Goal: Information Seeking & Learning: Find specific fact

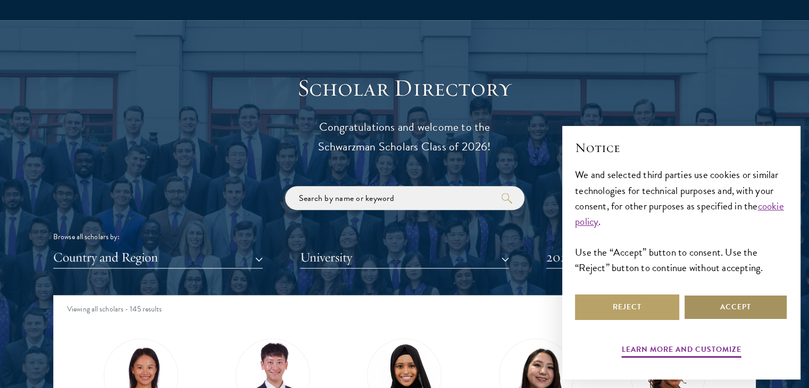
click at [714, 302] on button "Accept" at bounding box center [736, 308] width 104 height 26
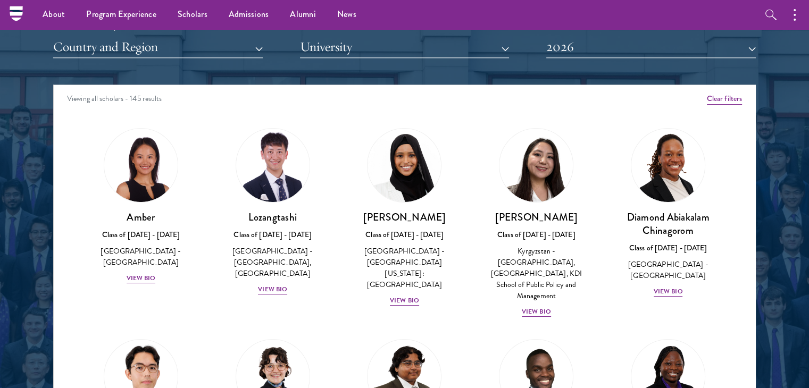
scroll to position [1224, 0]
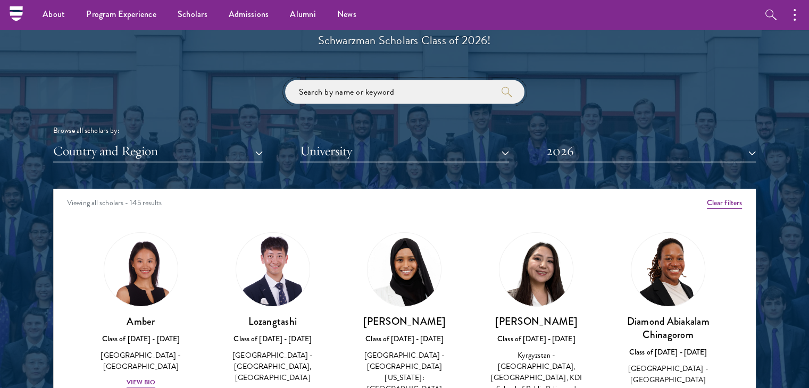
click at [405, 100] on input "search" at bounding box center [404, 92] width 239 height 24
click button "submit" at bounding box center [0, 0] width 0 height 0
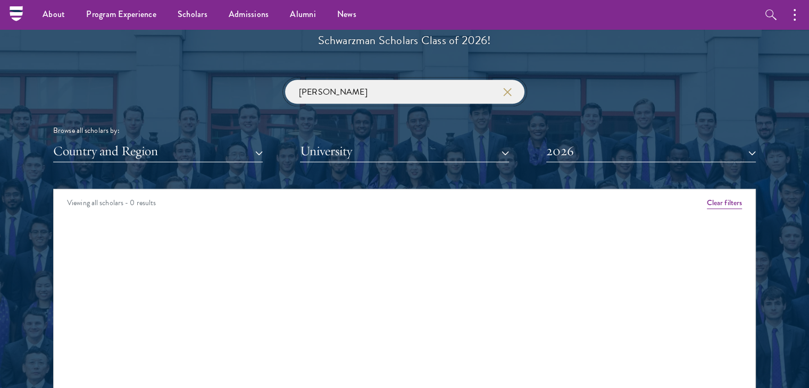
click at [390, 90] on input "[PERSON_NAME]" at bounding box center [404, 92] width 239 height 24
type input "e"
type input "t"
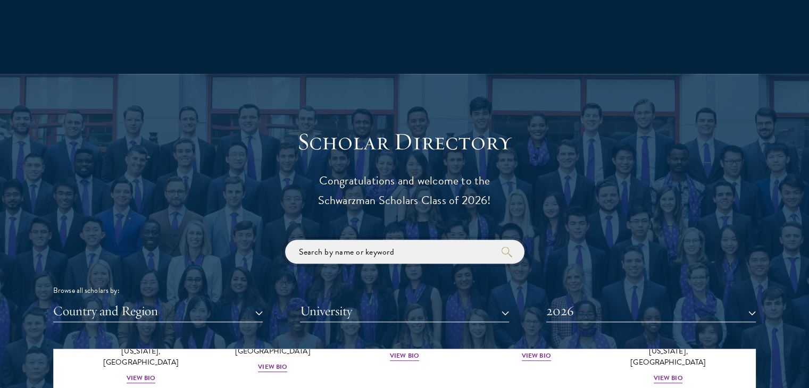
scroll to position [1064, 0]
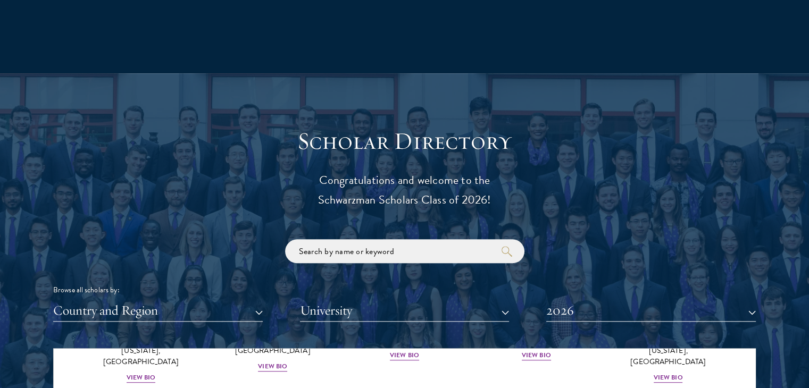
click at [733, 314] on button "2026" at bounding box center [651, 311] width 210 height 22
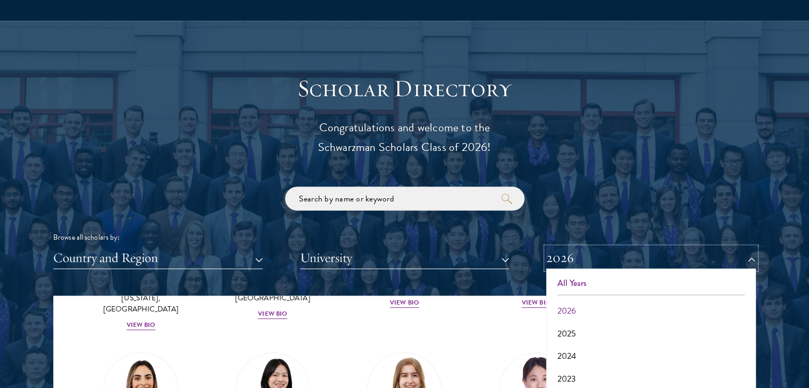
scroll to position [1117, 0]
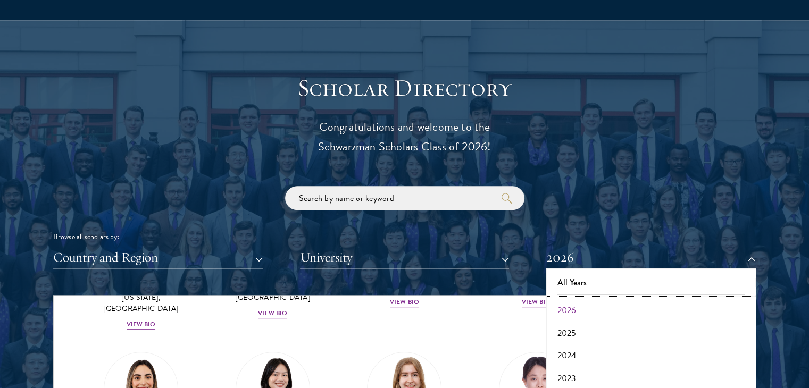
click at [556, 281] on button "All Years" at bounding box center [651, 283] width 203 height 22
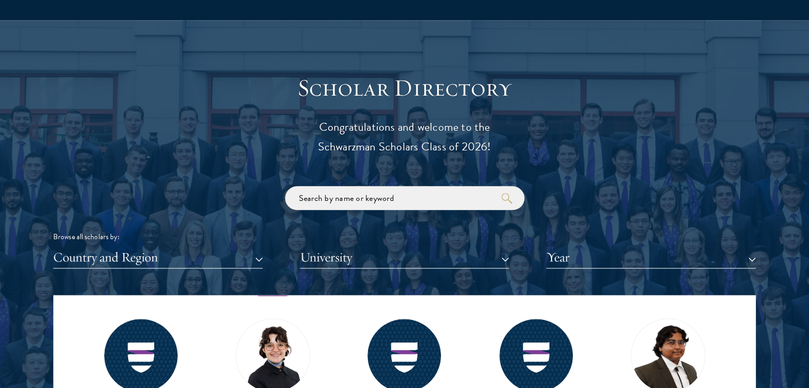
scroll to position [4338, 0]
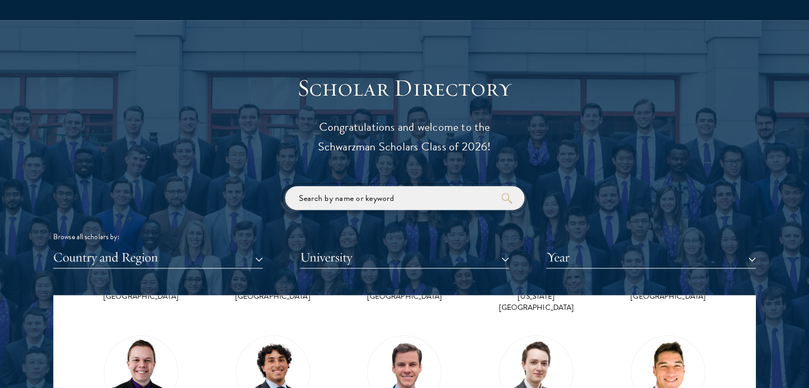
click at [401, 201] on input "search" at bounding box center [404, 198] width 239 height 24
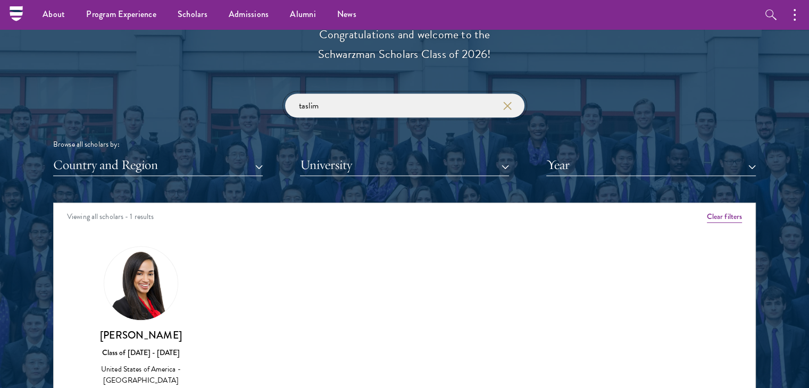
scroll to position [1117, 0]
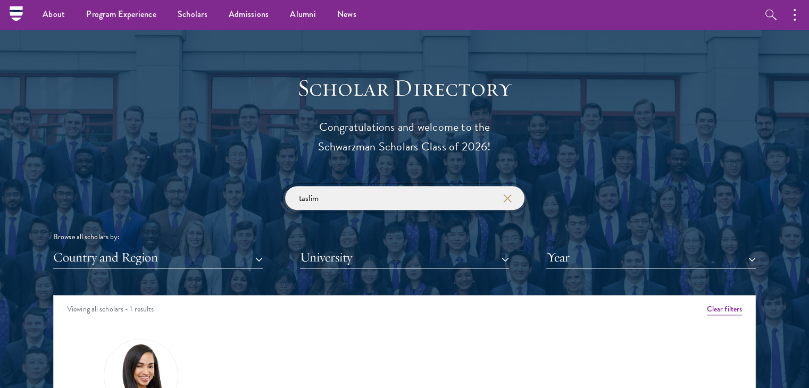
click at [324, 203] on input "taslim" at bounding box center [404, 198] width 239 height 24
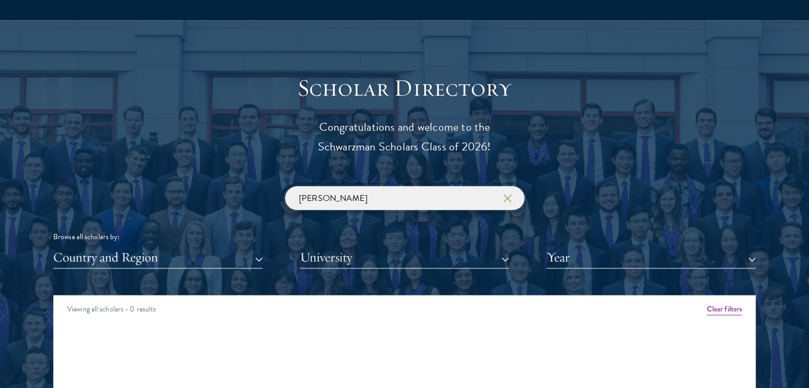
scroll to position [1224, 0]
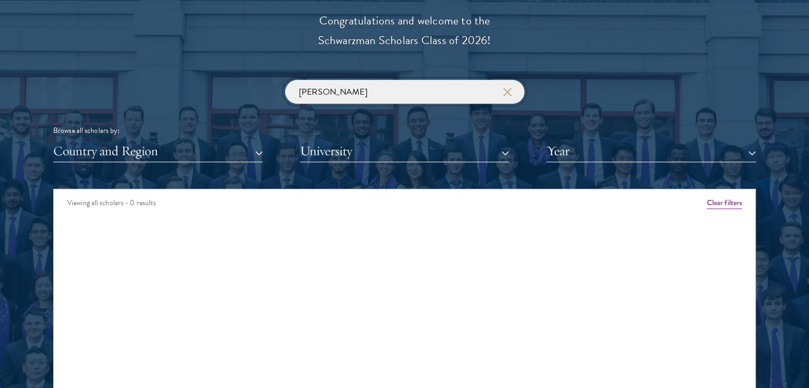
drag, startPoint x: 305, startPoint y: 88, endPoint x: 274, endPoint y: 81, distance: 32.6
click at [274, 81] on div "[PERSON_NAME] Browse all scholars by: Country and Region All Countries and Regi…" at bounding box center [404, 121] width 703 height 82
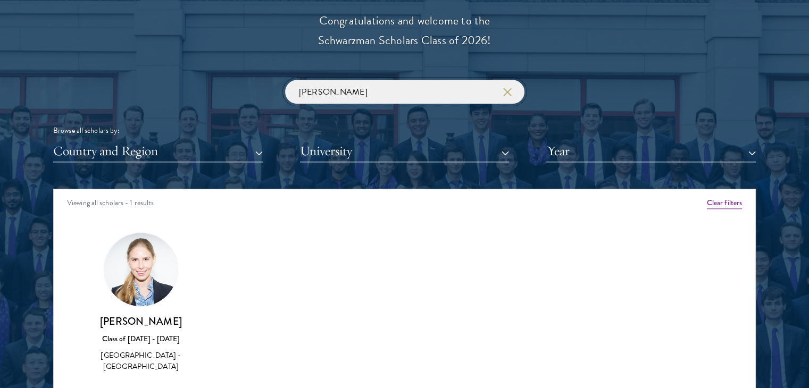
drag, startPoint x: 334, startPoint y: 98, endPoint x: 254, endPoint y: 93, distance: 79.5
click at [254, 94] on div "[PERSON_NAME] Browse all scholars by: Country and Region All Countries and Regi…" at bounding box center [404, 121] width 703 height 82
paste input "[PERSON_NAME]"
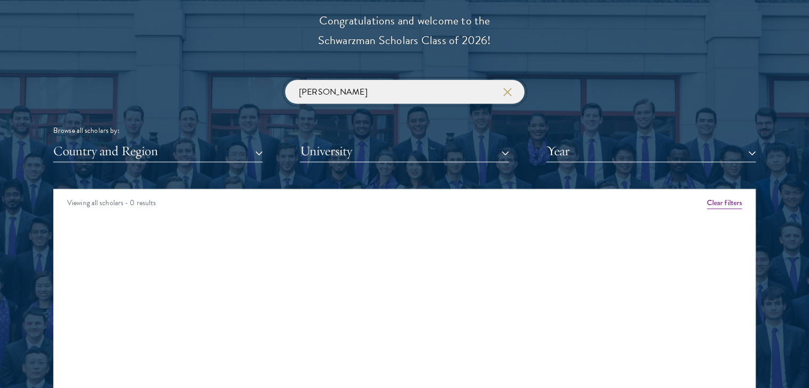
click button "submit" at bounding box center [0, 0] width 0 height 0
click at [329, 96] on input "[PERSON_NAME]" at bounding box center [404, 92] width 239 height 24
click button "submit" at bounding box center [0, 0] width 0 height 0
drag, startPoint x: 321, startPoint y: 96, endPoint x: 283, endPoint y: 88, distance: 39.1
click at [283, 88] on div "[PERSON_NAME] Browse all scholars by: Country and Region All Countries and Regi…" at bounding box center [404, 121] width 703 height 82
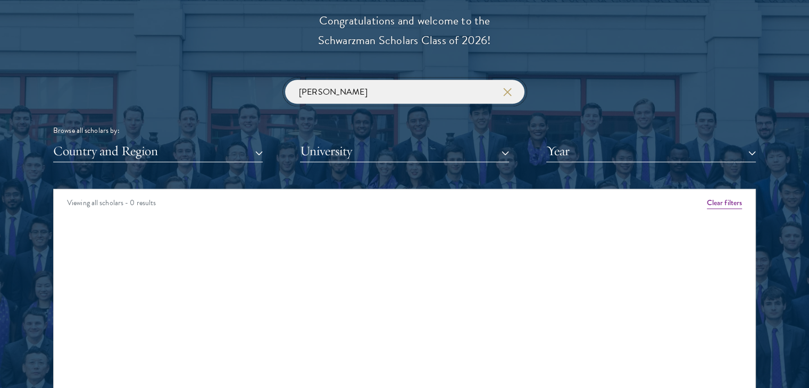
paste input "Gu Li"
type input "Gu Li"
click button "submit" at bounding box center [0, 0] width 0 height 0
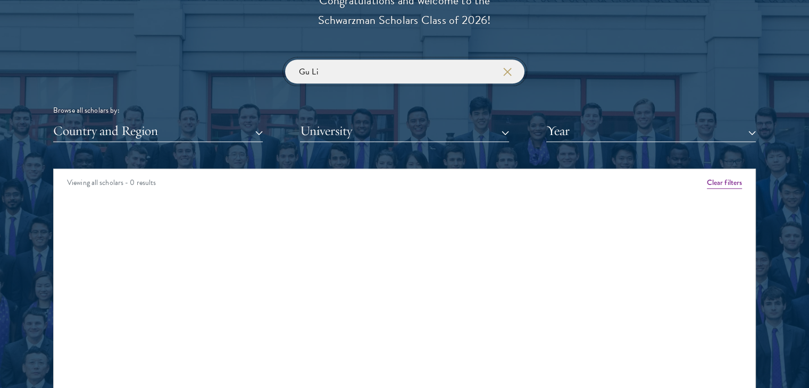
scroll to position [1117, 0]
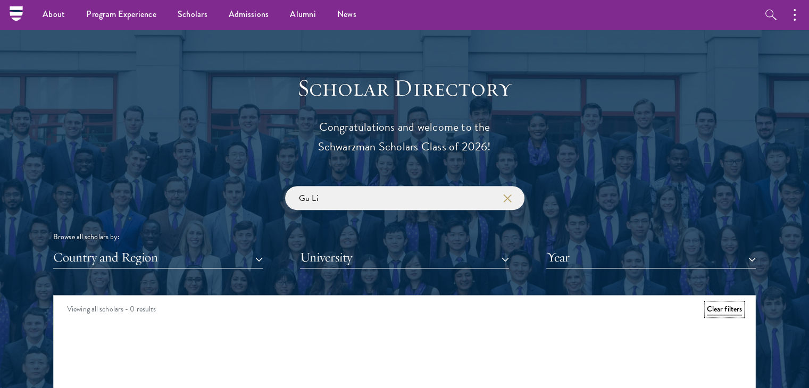
click at [722, 311] on button "Clear filters" at bounding box center [724, 310] width 35 height 12
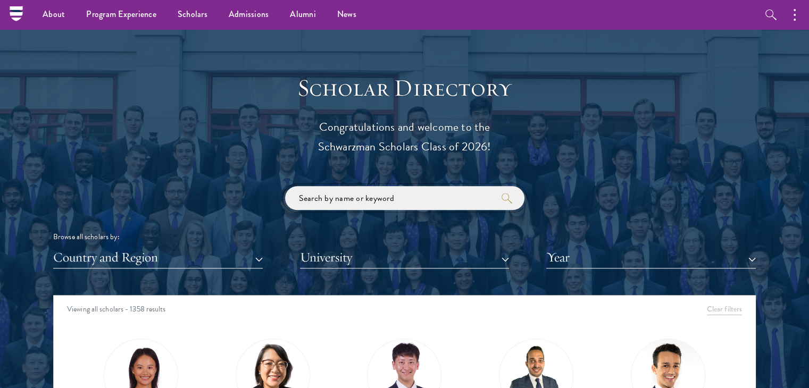
click at [341, 196] on input "search" at bounding box center [404, 198] width 239 height 24
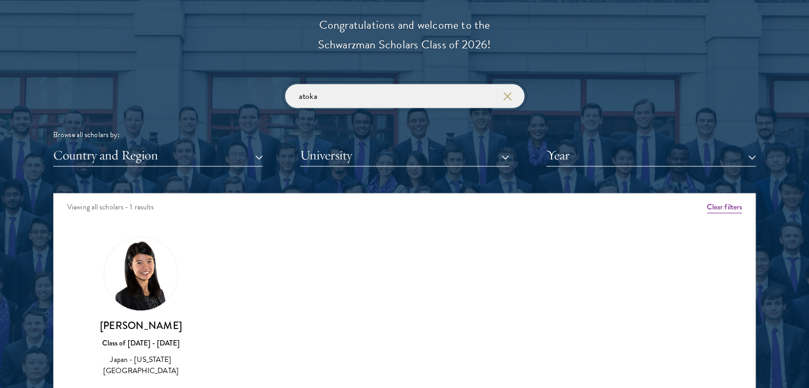
scroll to position [1383, 0]
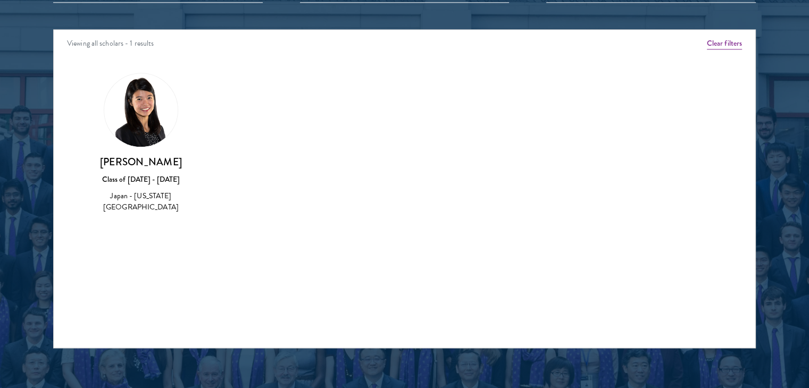
type input "atoka"
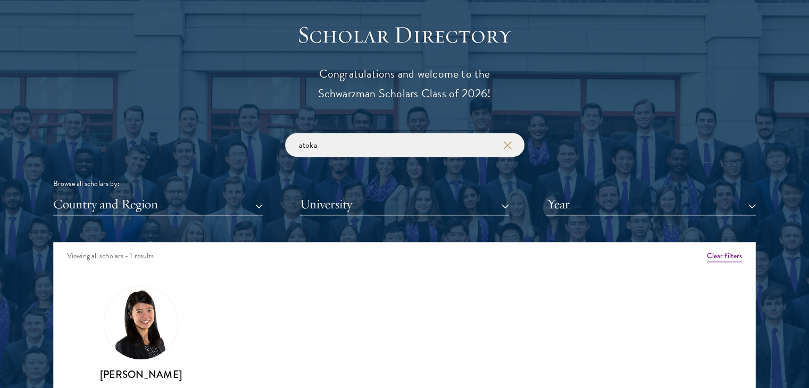
scroll to position [1277, 0]
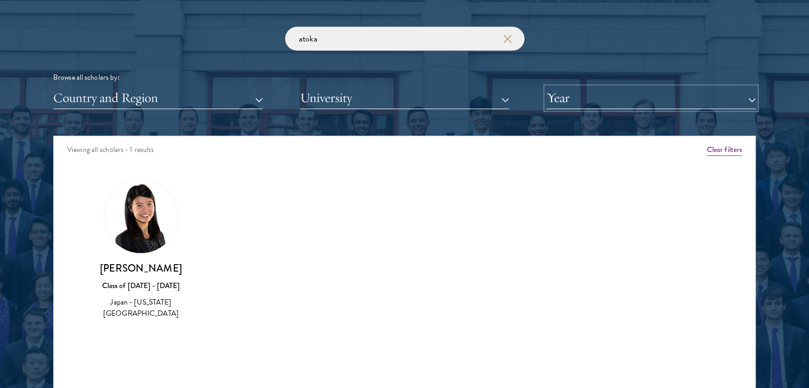
click at [713, 107] on button "Year" at bounding box center [651, 98] width 210 height 22
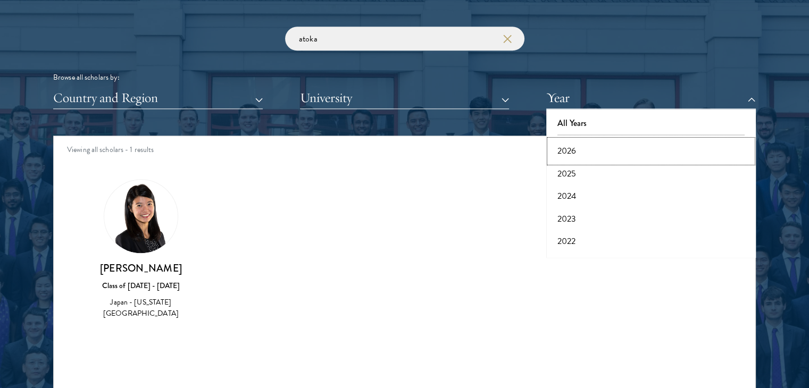
click at [596, 152] on button "2026" at bounding box center [651, 151] width 203 height 22
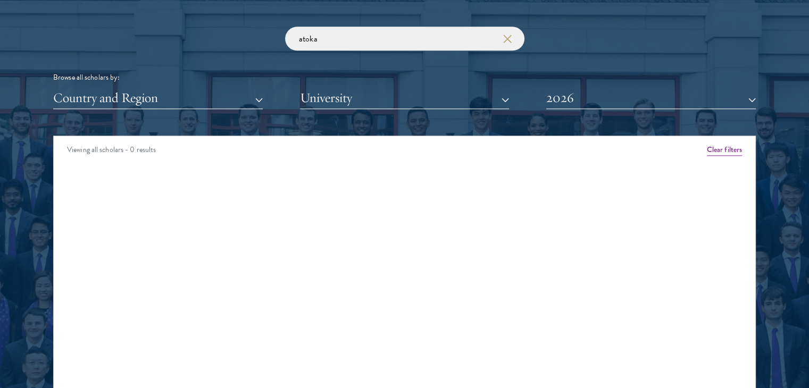
scroll to position [1330, 0]
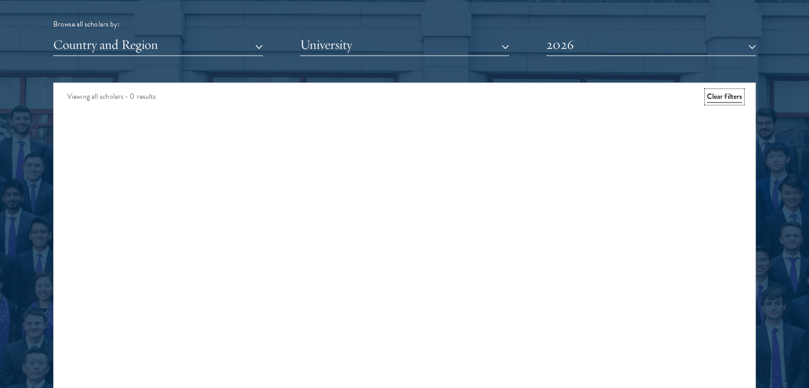
click at [726, 97] on button "Clear filters" at bounding box center [724, 97] width 35 height 12
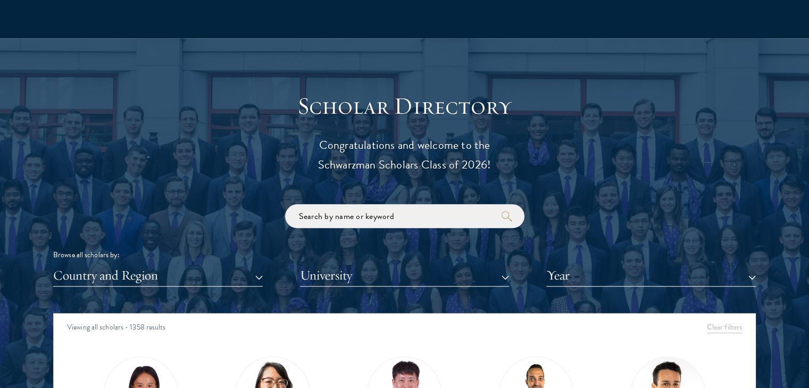
scroll to position [1117, 0]
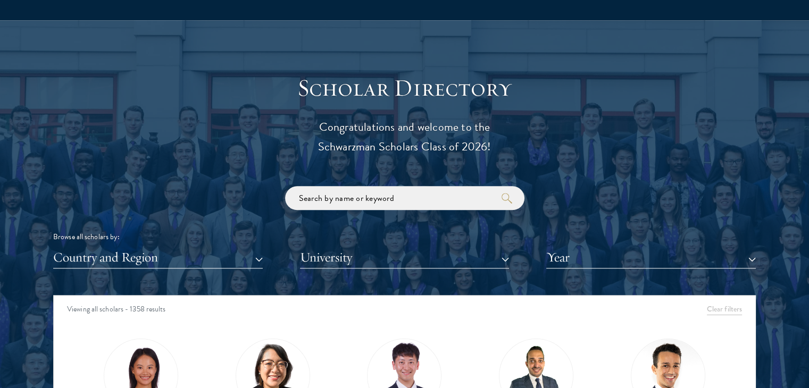
click at [538, 248] on div "Country and Region All Countries and Regions [GEOGRAPHIC_DATA] [GEOGRAPHIC_DATA…" at bounding box center [404, 258] width 703 height 22
click at [571, 260] on button "Year" at bounding box center [651, 258] width 210 height 22
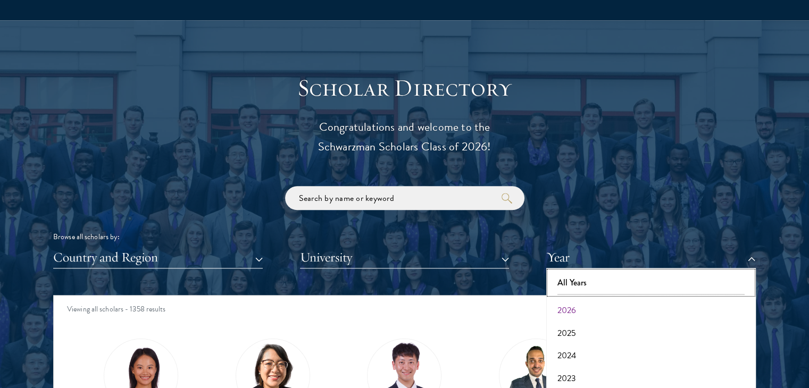
click at [571, 284] on button "All Years" at bounding box center [651, 283] width 203 height 22
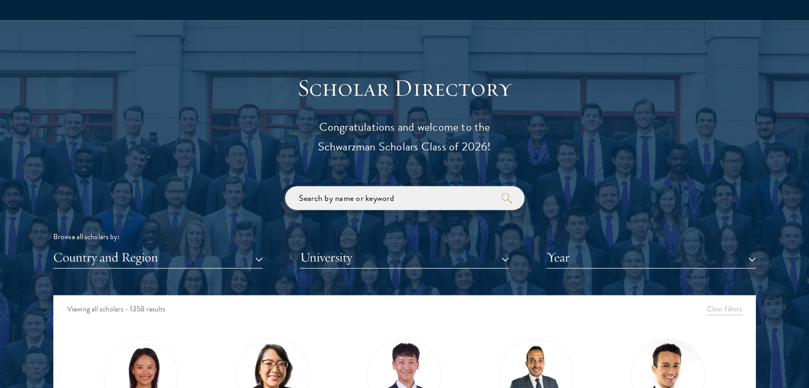
click at [352, 198] on input "search" at bounding box center [404, 198] width 239 height 24
click button "submit" at bounding box center [0, 0] width 0 height 0
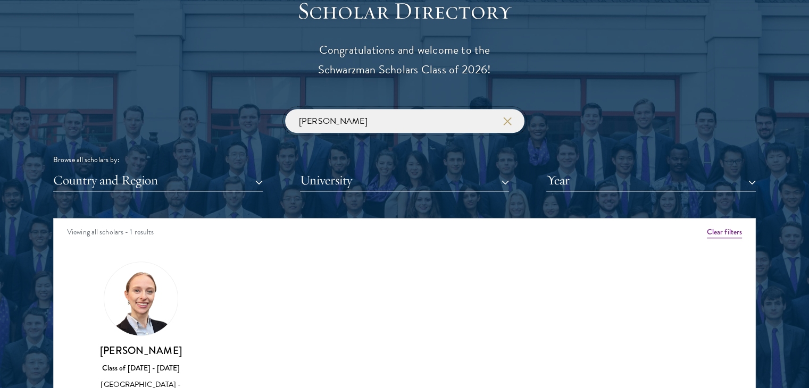
scroll to position [1277, 0]
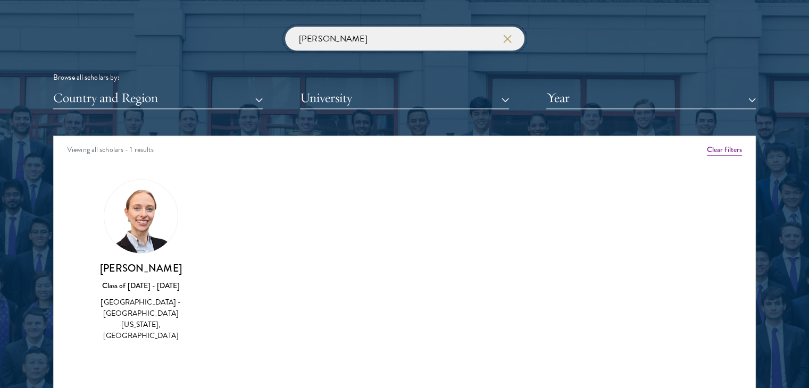
drag, startPoint x: 321, startPoint y: 39, endPoint x: 279, endPoint y: 27, distance: 44.4
click at [286, 31] on div "[PERSON_NAME]" at bounding box center [404, 39] width 239 height 24
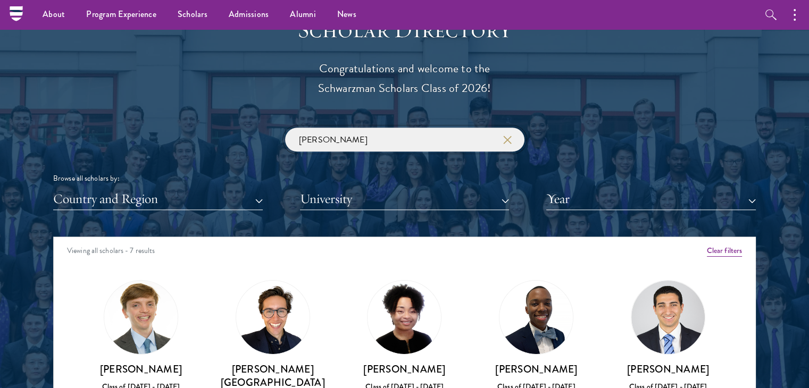
scroll to position [1171, 0]
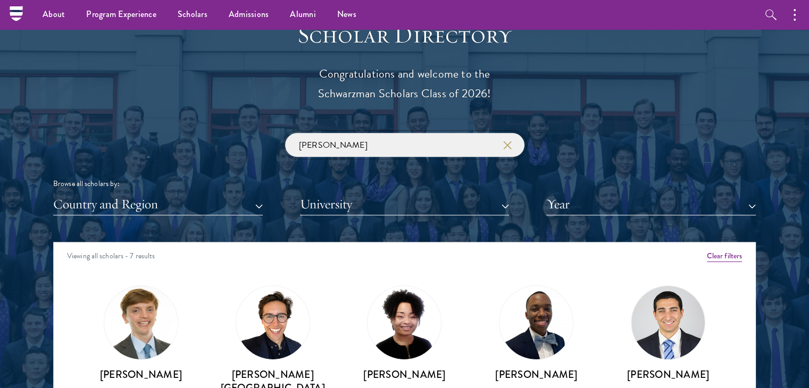
drag, startPoint x: 334, startPoint y: 150, endPoint x: 253, endPoint y: 131, distance: 83.0
click at [253, 131] on div "Scholar Directory Congratulations and welcome to the Schwarzman Scholars Class …" at bounding box center [404, 290] width 703 height 541
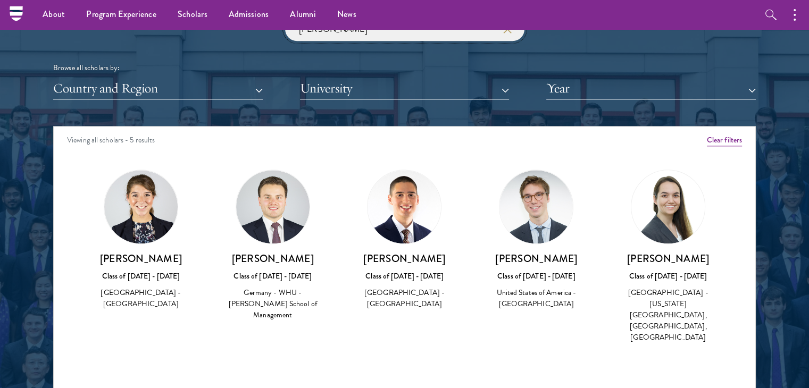
scroll to position [1224, 0]
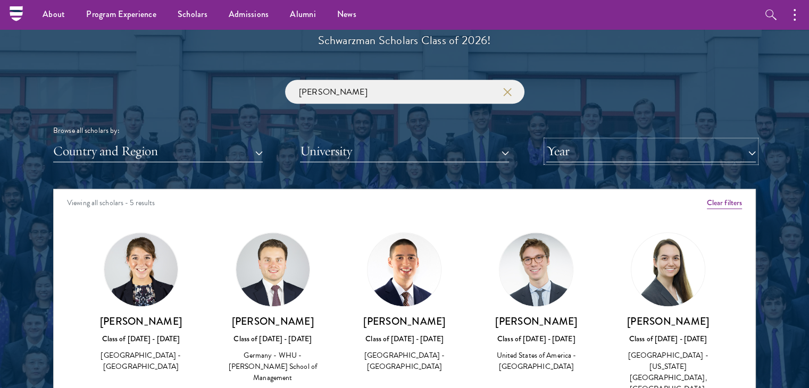
click at [589, 147] on button "Year" at bounding box center [651, 151] width 210 height 22
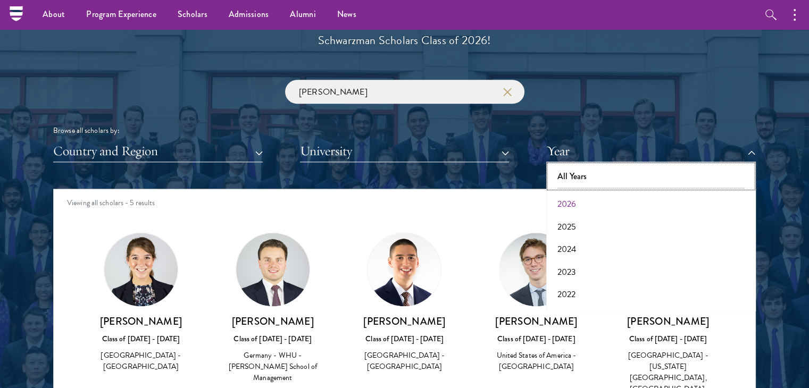
click at [571, 171] on button "All Years" at bounding box center [651, 176] width 203 height 22
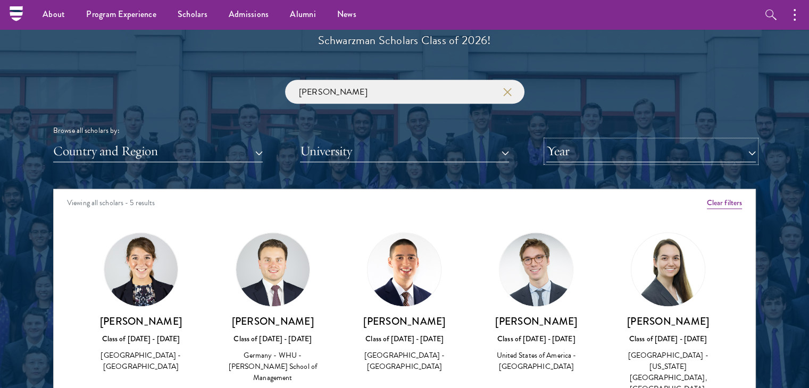
click at [591, 156] on button "Year" at bounding box center [651, 151] width 210 height 22
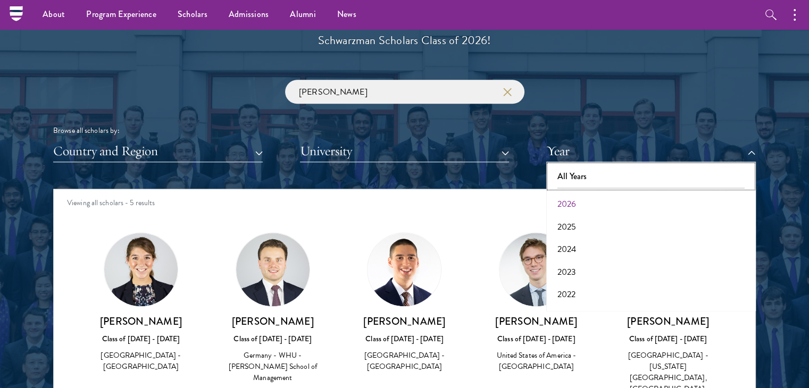
click at [575, 179] on button "All Years" at bounding box center [651, 176] width 203 height 22
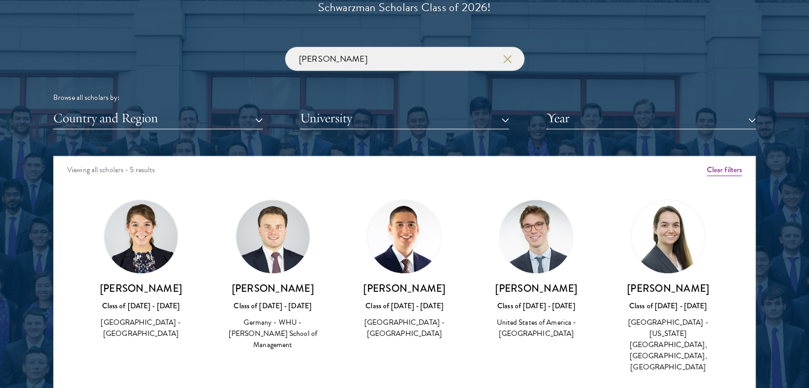
scroll to position [1277, 0]
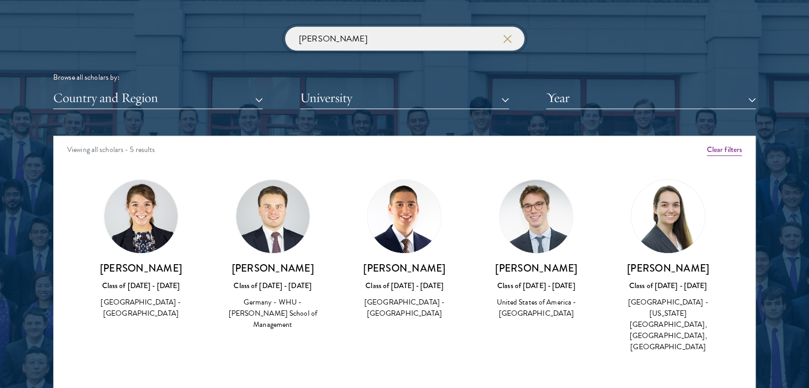
click at [364, 41] on input "[PERSON_NAME]" at bounding box center [404, 39] width 239 height 24
click button "submit" at bounding box center [0, 0] width 0 height 0
drag, startPoint x: 319, startPoint y: 44, endPoint x: 264, endPoint y: 32, distance: 55.6
click at [264, 32] on div "[PERSON_NAME] Browse all scholars by: Country and Region All Countries and Regi…" at bounding box center [404, 68] width 703 height 82
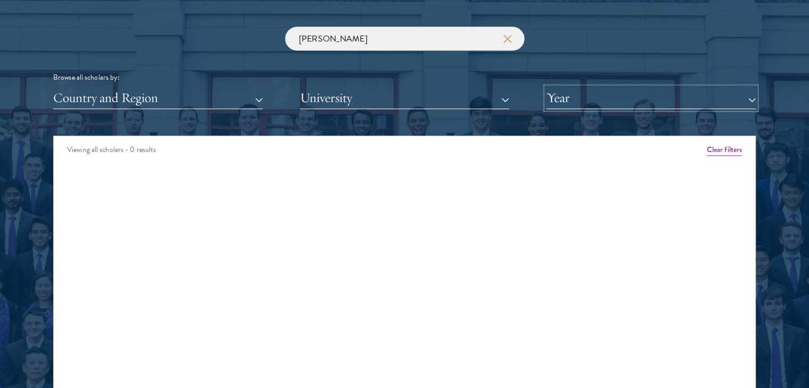
click at [610, 103] on button "Year" at bounding box center [651, 98] width 210 height 22
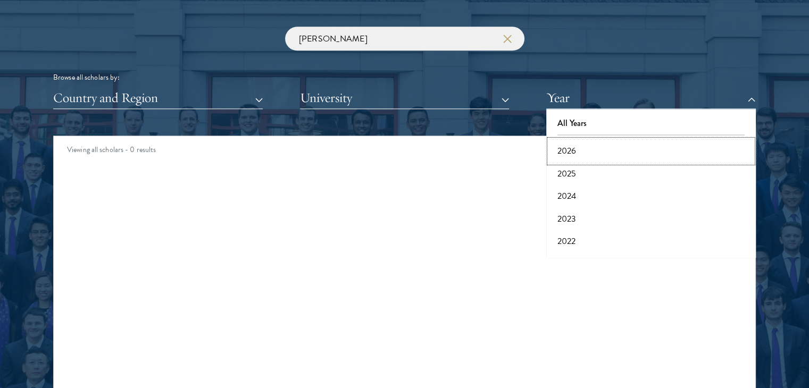
click at [581, 155] on button "2026" at bounding box center [651, 151] width 203 height 22
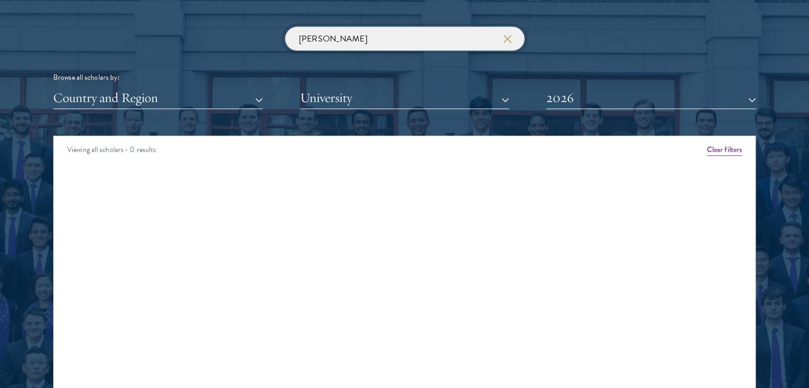
click at [418, 43] on input "[PERSON_NAME]" at bounding box center [404, 39] width 239 height 24
click button "submit" at bounding box center [0, 0] width 0 height 0
drag, startPoint x: 337, startPoint y: 41, endPoint x: 271, endPoint y: 36, distance: 66.2
click at [271, 36] on div "kasei Browse all scholars by: Country and Region All Countries and Regions [GEO…" at bounding box center [404, 68] width 703 height 82
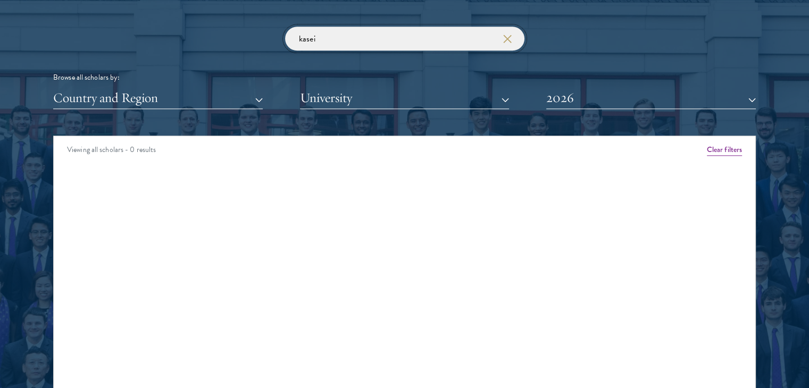
paste input "Kondwan"
type input "Kondwani"
click button "submit" at bounding box center [0, 0] width 0 height 0
click at [726, 155] on div "Viewing all scholars - 0 results" at bounding box center [405, 151] width 702 height 30
click at [634, 102] on button "2026" at bounding box center [651, 98] width 210 height 22
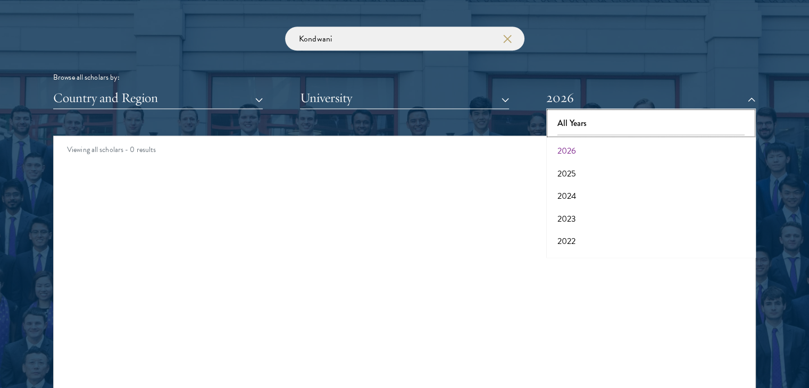
click at [577, 125] on button "All Years" at bounding box center [651, 123] width 203 height 22
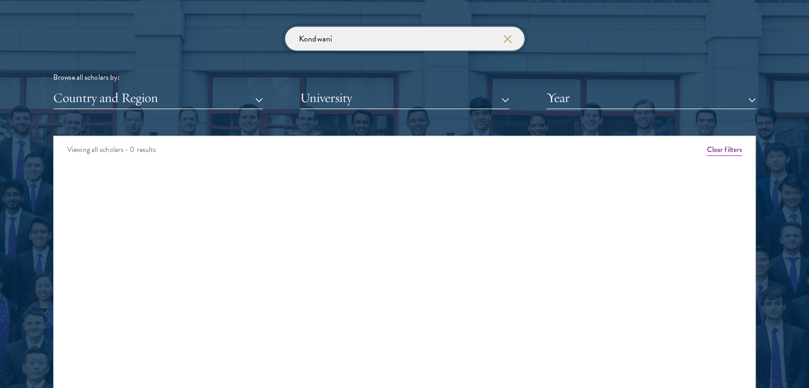
click at [387, 36] on input "Kondwani" at bounding box center [404, 39] width 239 height 24
click button "submit" at bounding box center [0, 0] width 0 height 0
click at [661, 100] on button "Year" at bounding box center [651, 98] width 210 height 22
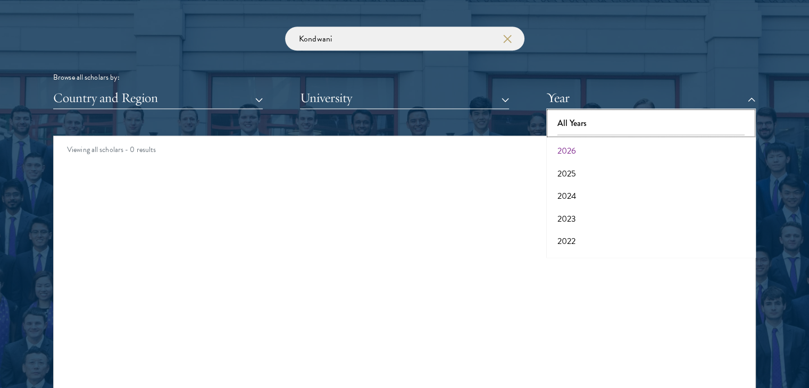
click at [574, 124] on button "All Years" at bounding box center [651, 123] width 203 height 22
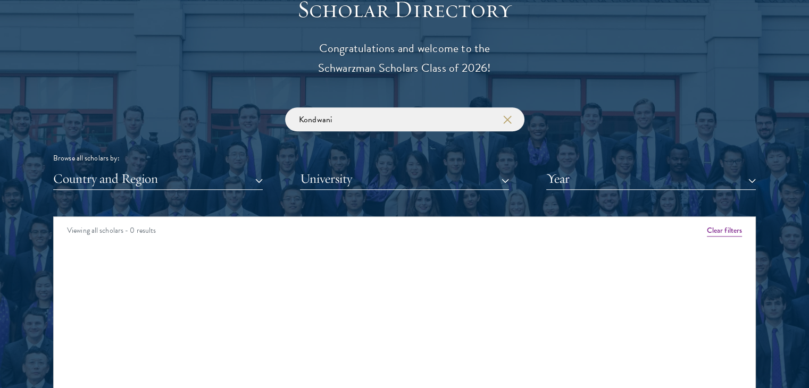
scroll to position [1277, 0]
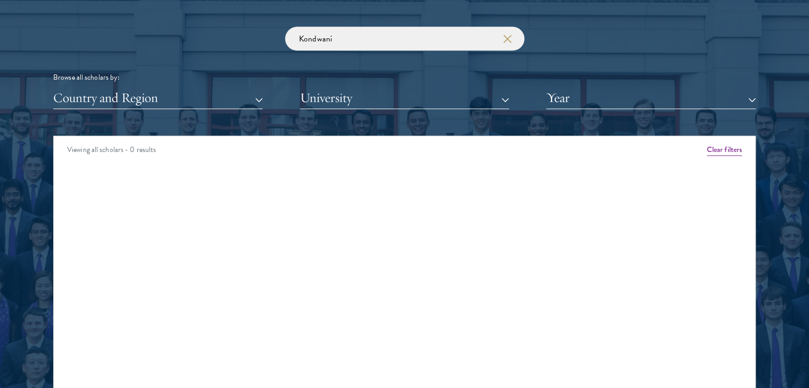
click at [735, 136] on div "Viewing all scholars - 0 results" at bounding box center [405, 151] width 702 height 30
click at [728, 154] on button "Clear filters" at bounding box center [724, 150] width 35 height 12
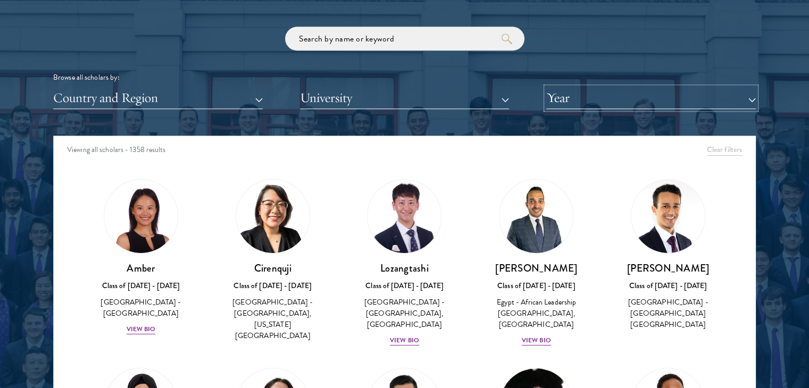
click at [634, 105] on button "Year" at bounding box center [651, 98] width 210 height 22
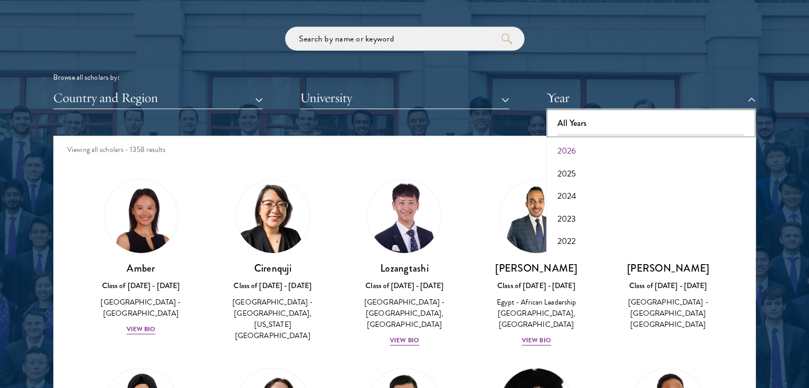
click at [581, 126] on button "All Years" at bounding box center [651, 123] width 203 height 22
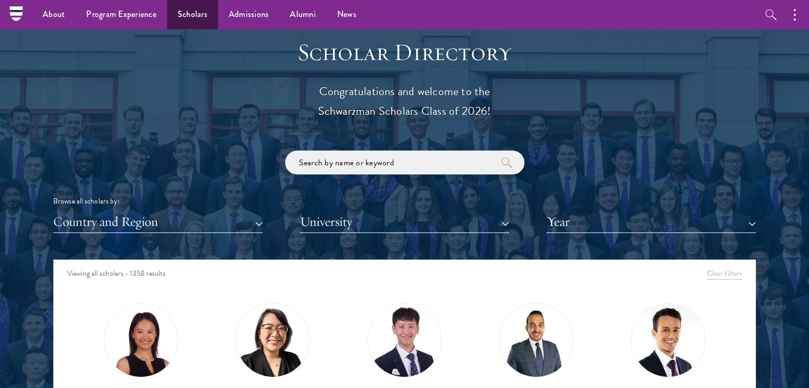
scroll to position [1064, 0]
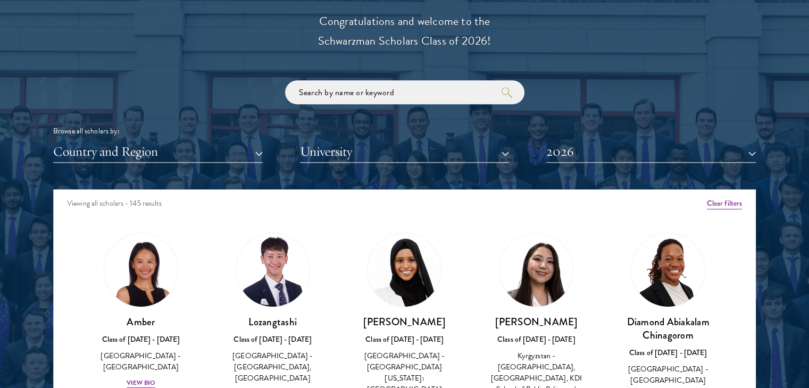
scroll to position [1223, 0]
click at [605, 150] on button "2026" at bounding box center [651, 152] width 210 height 22
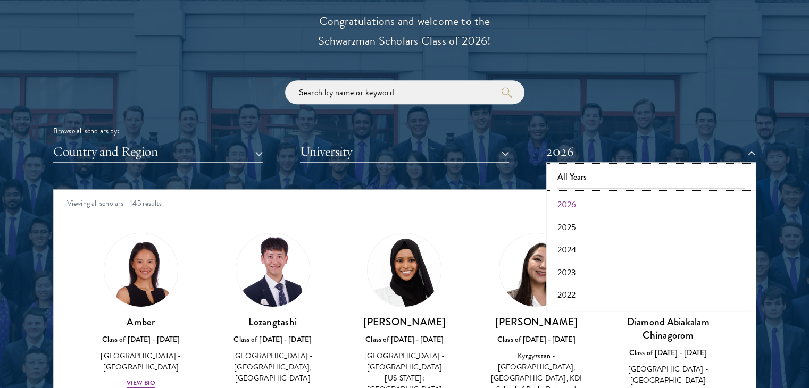
click at [585, 179] on button "All Years" at bounding box center [651, 177] width 203 height 22
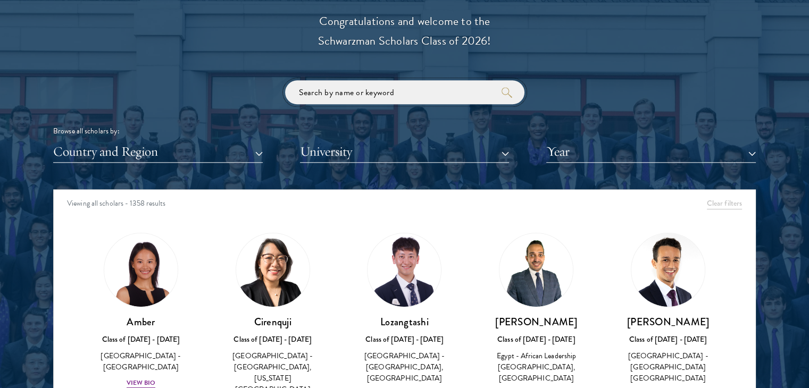
click at [433, 90] on input "search" at bounding box center [404, 92] width 239 height 24
paste input "Kondwani"
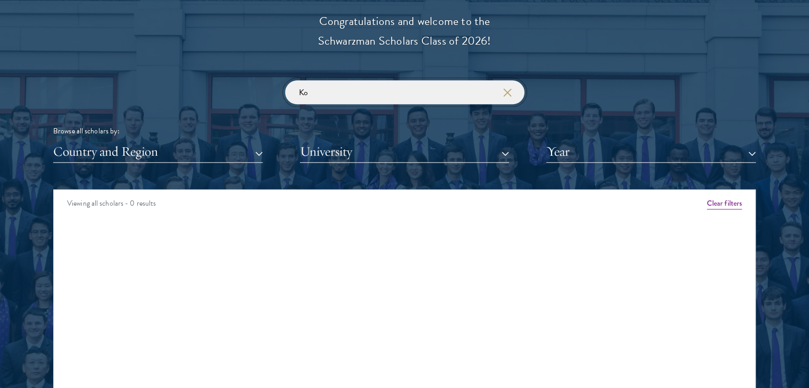
type input "K"
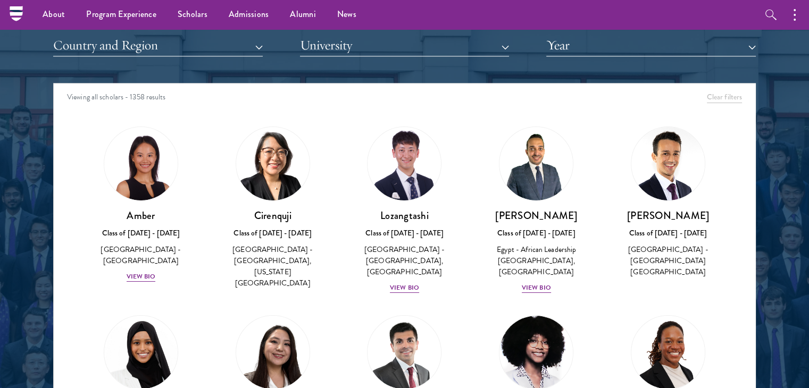
scroll to position [1223, 0]
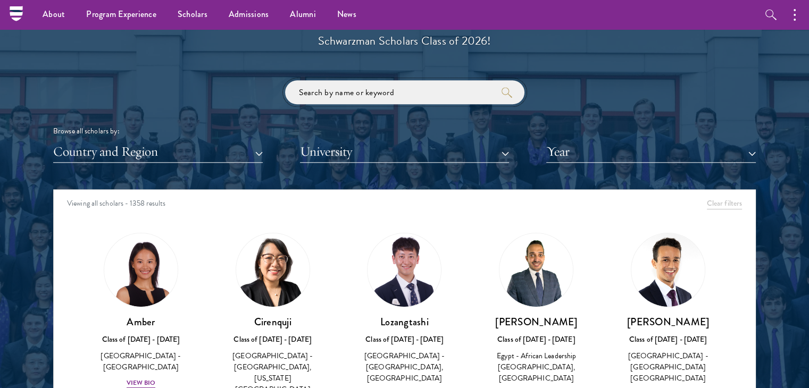
click at [419, 90] on input "search" at bounding box center [404, 92] width 239 height 24
click at [398, 93] on input "search" at bounding box center [404, 92] width 239 height 24
type input "Athena"
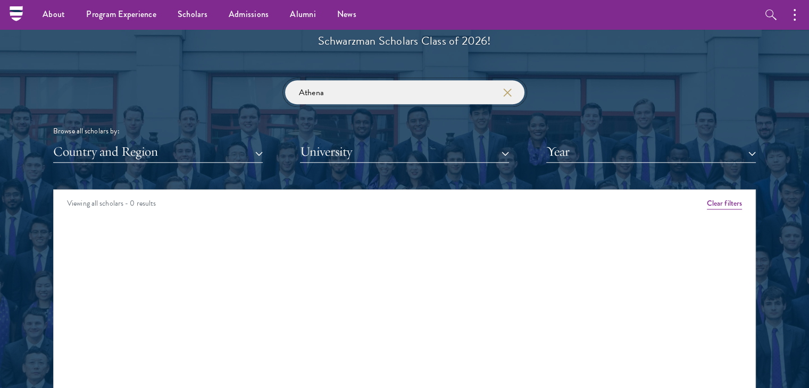
drag, startPoint x: 357, startPoint y: 96, endPoint x: 296, endPoint y: 101, distance: 61.3
click at [296, 101] on input "Athena" at bounding box center [404, 92] width 239 height 24
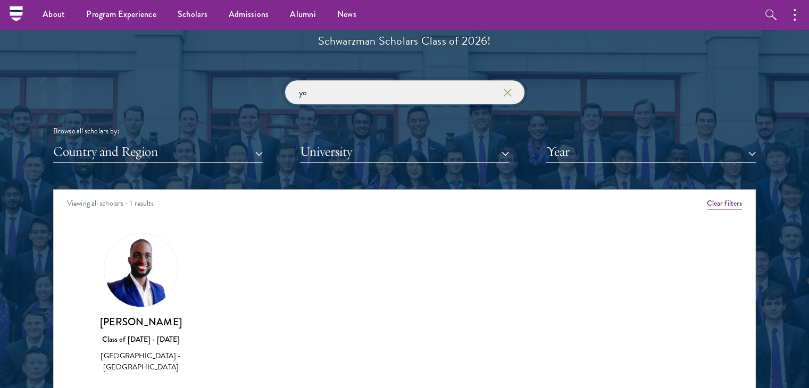
type input "y"
